Goal: Task Accomplishment & Management: Manage account settings

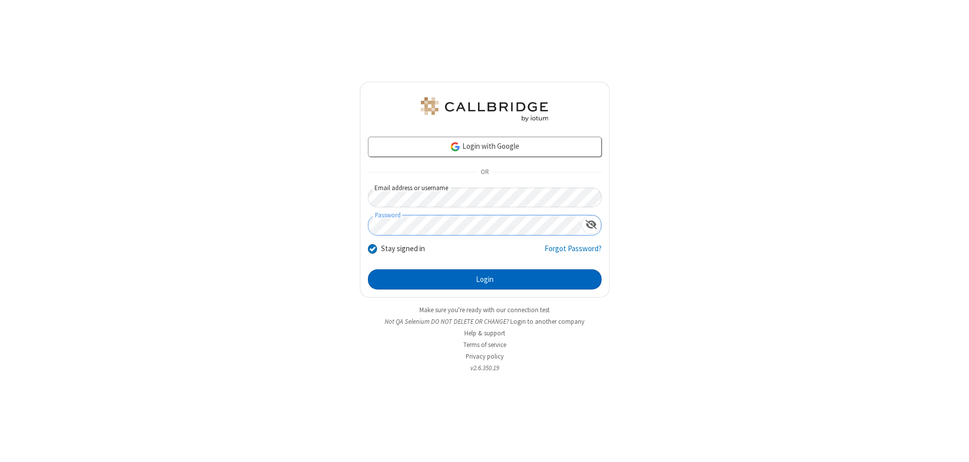
click at [484, 280] on button "Login" at bounding box center [485, 279] width 234 height 20
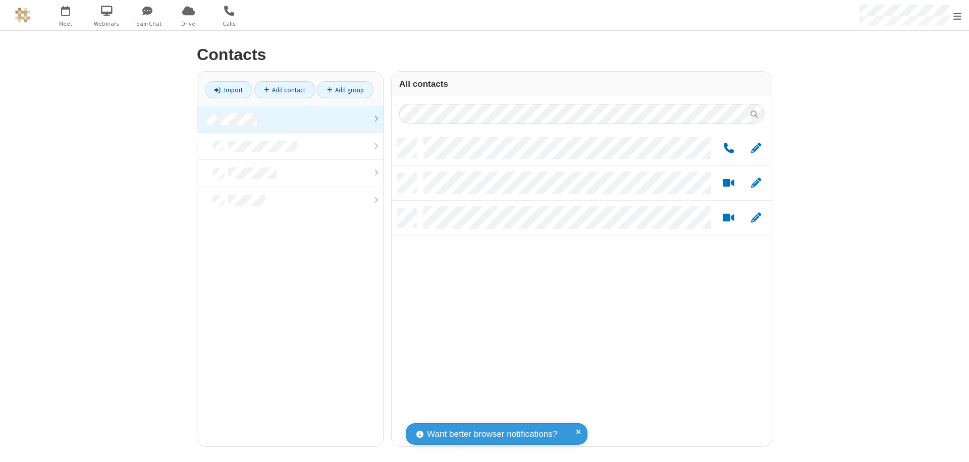
scroll to position [308, 372]
click at [290, 119] on link at bounding box center [290, 119] width 186 height 27
click at [345, 90] on link "Add group" at bounding box center [345, 89] width 57 height 17
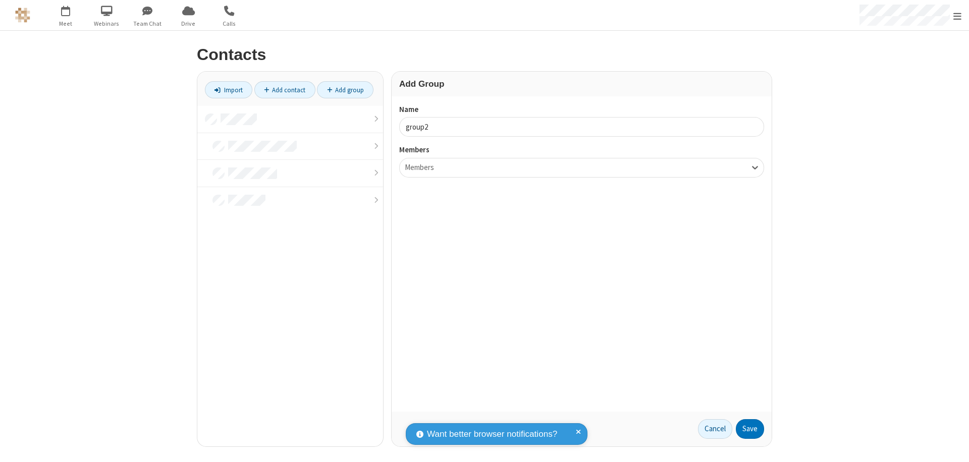
type input "group2"
type input "name19"
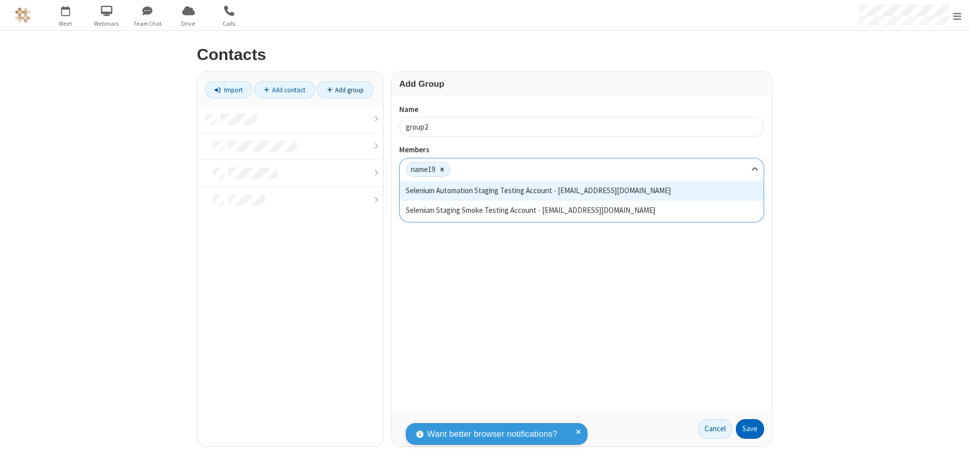
click at [750, 429] on button "Save" at bounding box center [750, 429] width 28 height 20
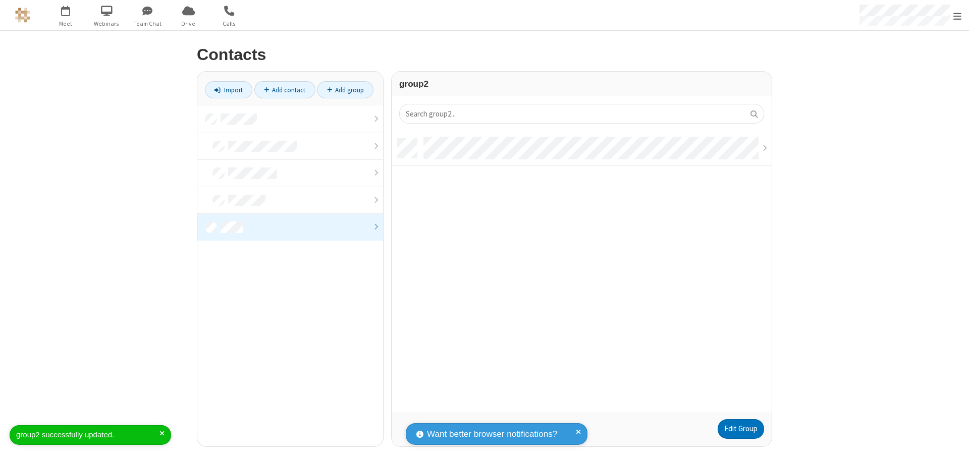
scroll to position [273, 372]
click at [740, 429] on link "Edit Group" at bounding box center [741, 429] width 46 height 20
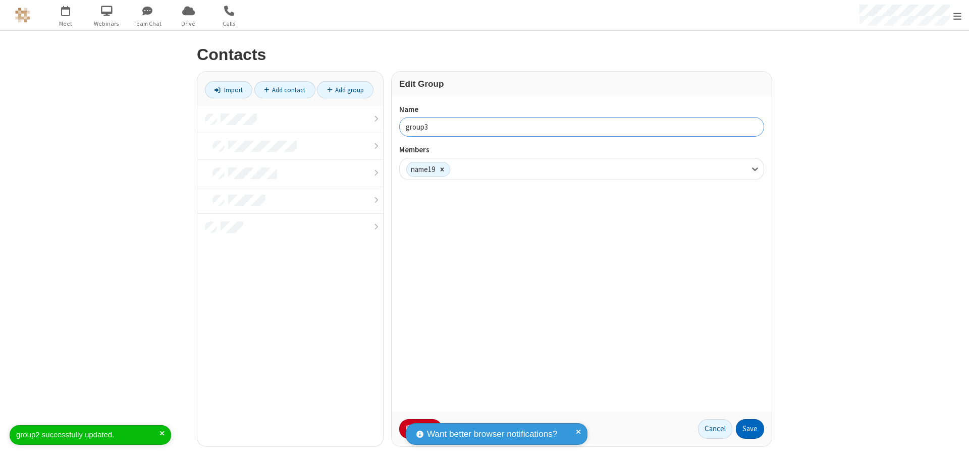
type input "group3"
click at [750, 429] on button "Save" at bounding box center [750, 429] width 28 height 20
